Goal: Task Accomplishment & Management: Use online tool/utility

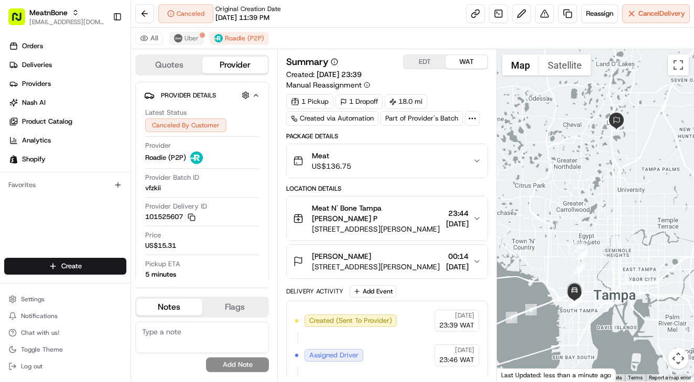
click at [190, 40] on span "Uber" at bounding box center [192, 38] width 14 height 8
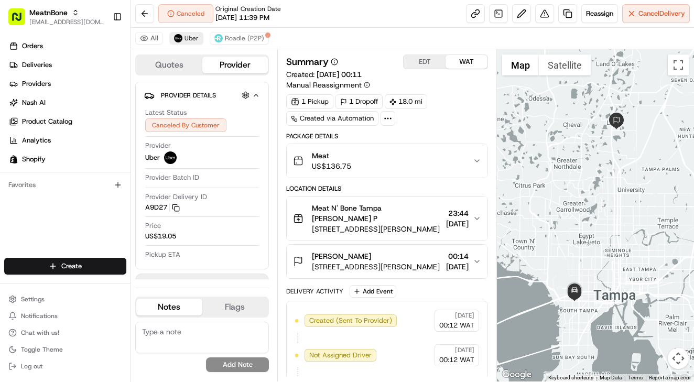
click at [190, 40] on span "Uber" at bounding box center [192, 38] width 14 height 8
click at [245, 37] on span "Roadie (P2P)" at bounding box center [244, 38] width 39 height 8
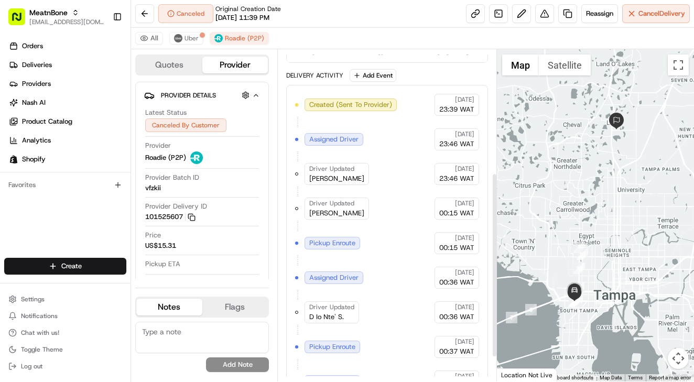
scroll to position [210, 0]
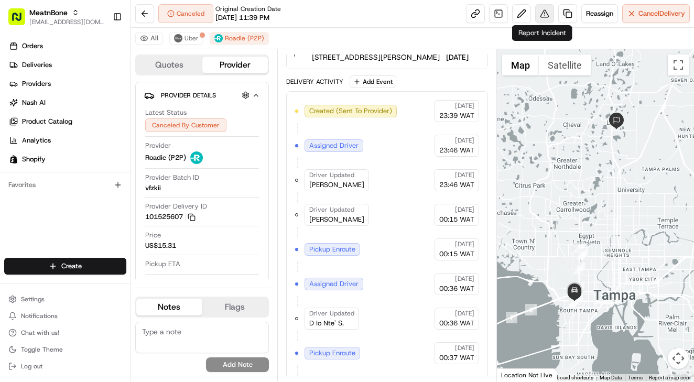
click at [548, 20] on button at bounding box center [544, 13] width 19 height 19
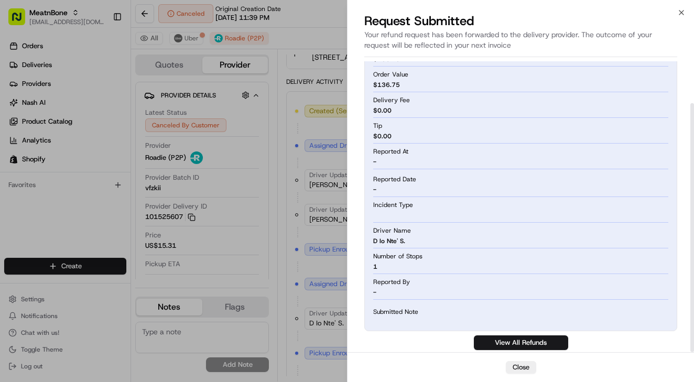
scroll to position [49, 0]
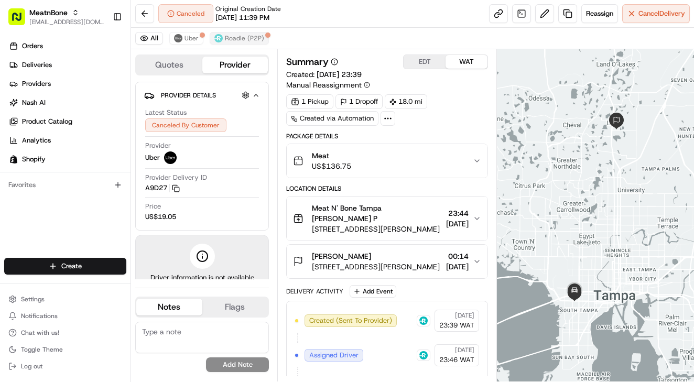
click at [233, 40] on span "Roadie (P2P)" at bounding box center [244, 38] width 39 height 8
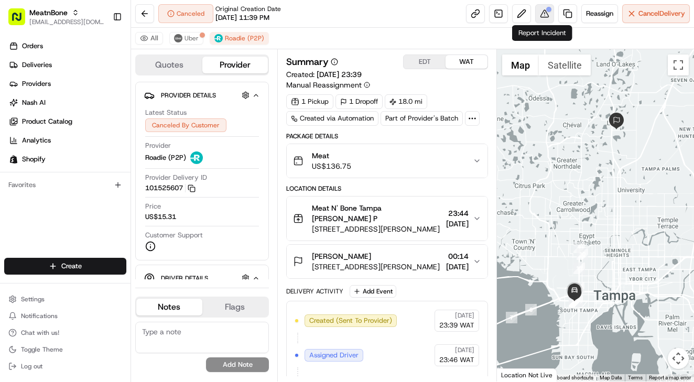
click at [546, 9] on div at bounding box center [548, 9] width 5 height 5
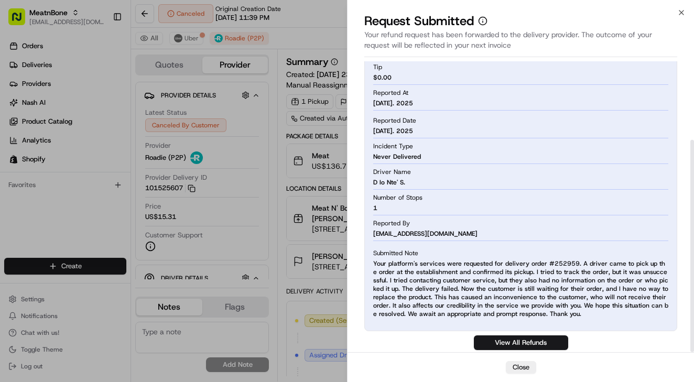
scroll to position [108, 0]
click at [522, 370] on button "Close" at bounding box center [521, 367] width 30 height 13
